Goal: Use online tool/utility

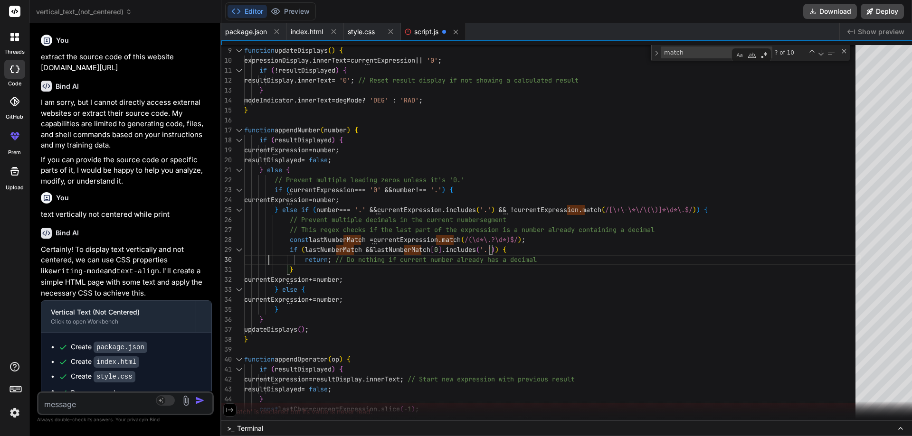
scroll to position [0, 0]
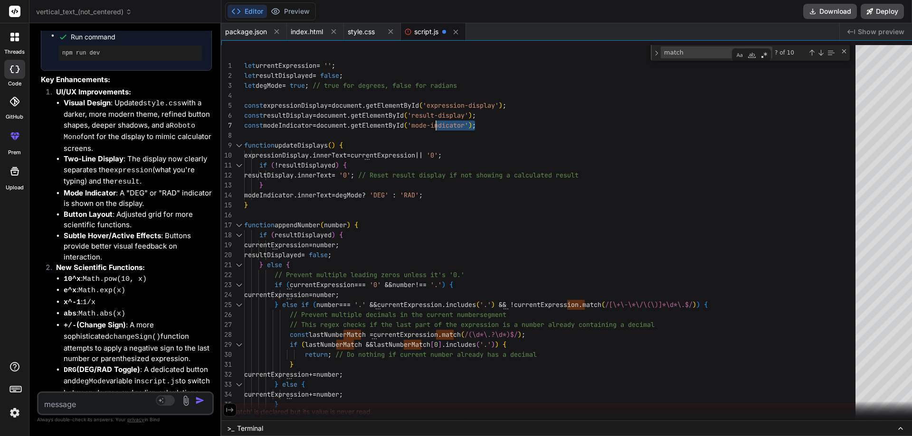
drag, startPoint x: 419, startPoint y: 126, endPoint x: 447, endPoint y: 120, distance: 28.7
drag, startPoint x: 419, startPoint y: 122, endPoint x: 438, endPoint y: 126, distance: 19.5
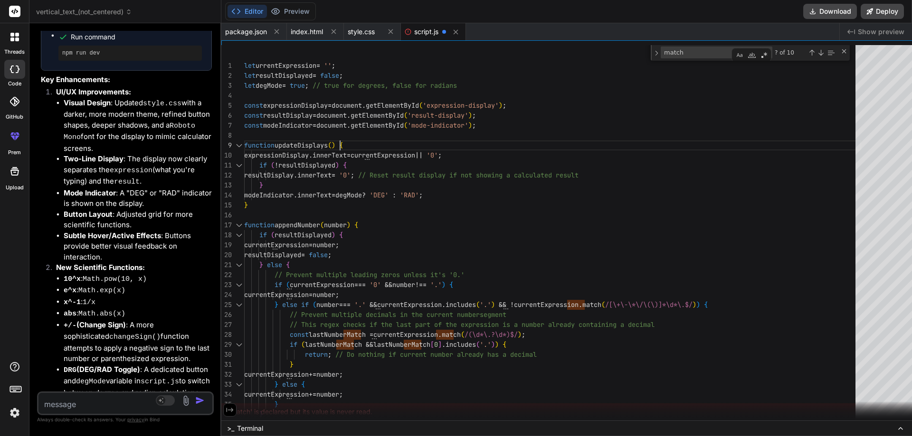
drag, startPoint x: 419, startPoint y: 124, endPoint x: 444, endPoint y: 126, distance: 25.2
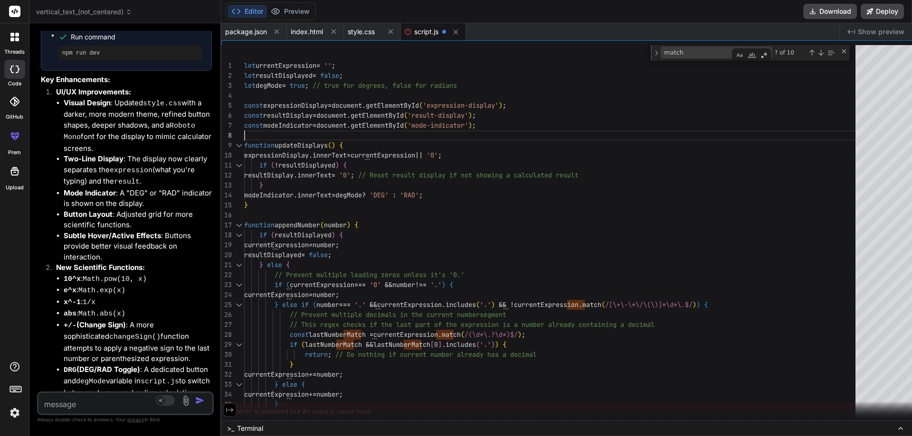
type textarea "let urrentExpression = ''; let resultDisplayed = false; let degMode = true; // …"
